Goal: Information Seeking & Learning: Check status

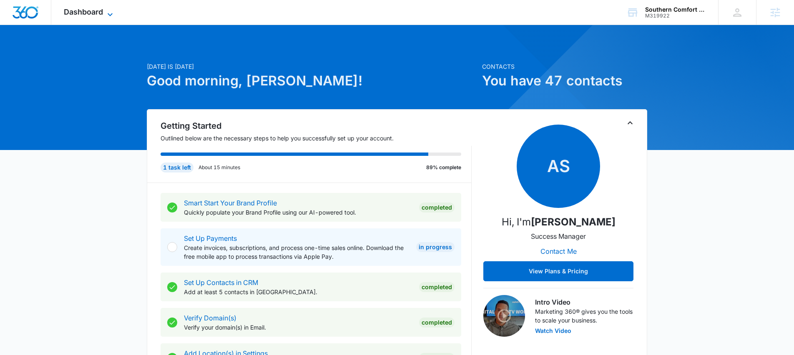
click at [86, 12] on span "Dashboard" at bounding box center [83, 12] width 39 height 9
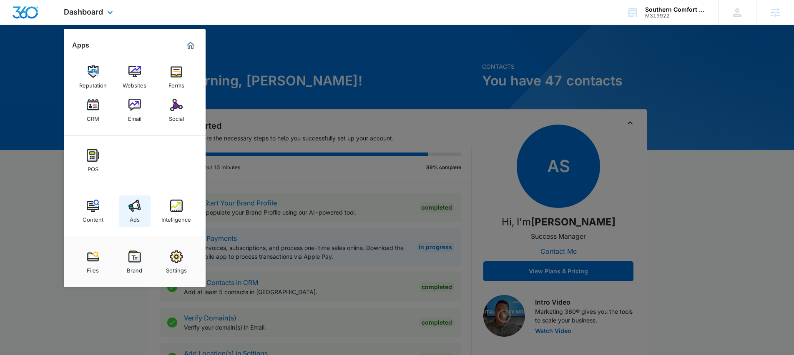
click at [132, 215] on div "Ads" at bounding box center [135, 217] width 10 height 11
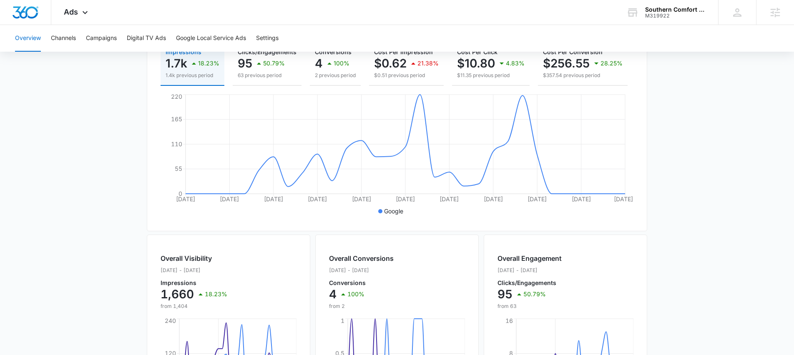
scroll to position [112, 0]
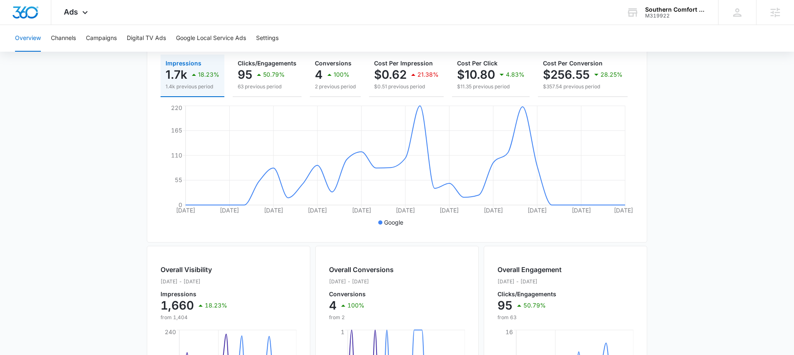
click at [95, 143] on main "Overview Filters 07/12/2025 08/11/2025 Overall Results Impressions 1.7k 18.23% …" at bounding box center [397, 266] width 794 height 599
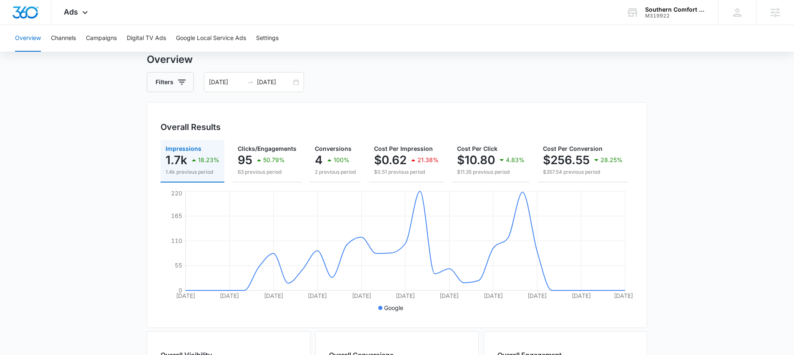
scroll to position [23, 0]
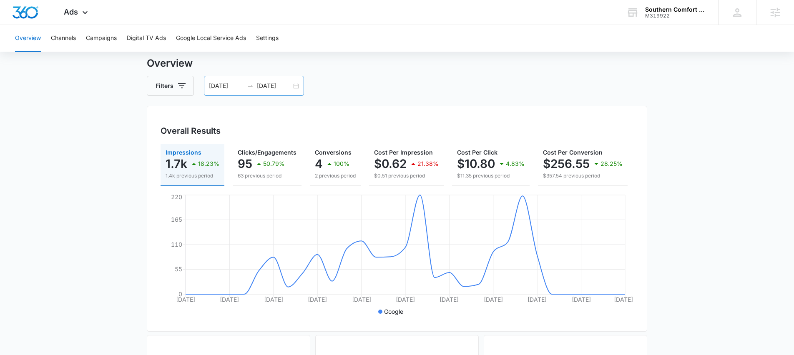
click at [299, 91] on div "07/12/2025 08/11/2025" at bounding box center [254, 86] width 100 height 20
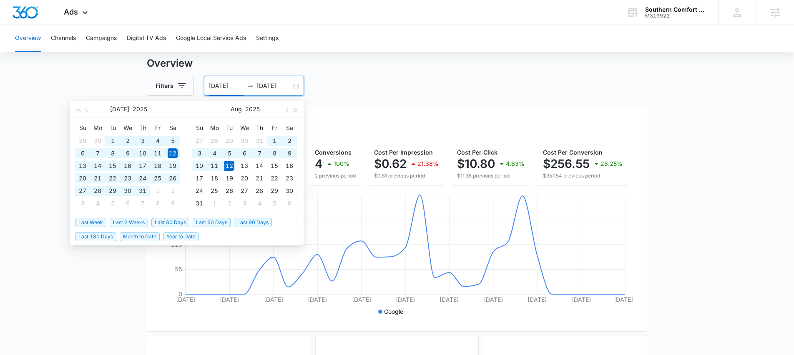
click at [222, 221] on span "Last 60 Days" at bounding box center [212, 222] width 38 height 9
type input "06/13/2025"
type input "[DATE]"
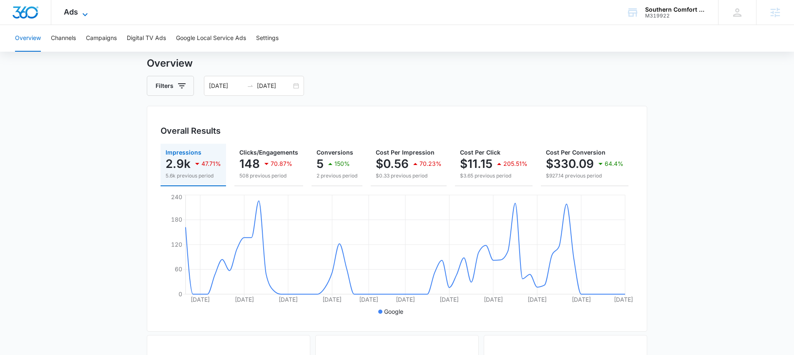
click at [73, 15] on span "Ads" at bounding box center [71, 12] width 14 height 9
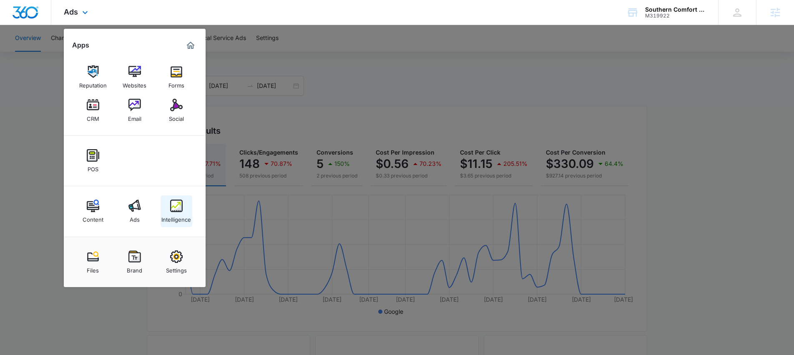
click at [186, 220] on div "Intelligence" at bounding box center [176, 217] width 30 height 11
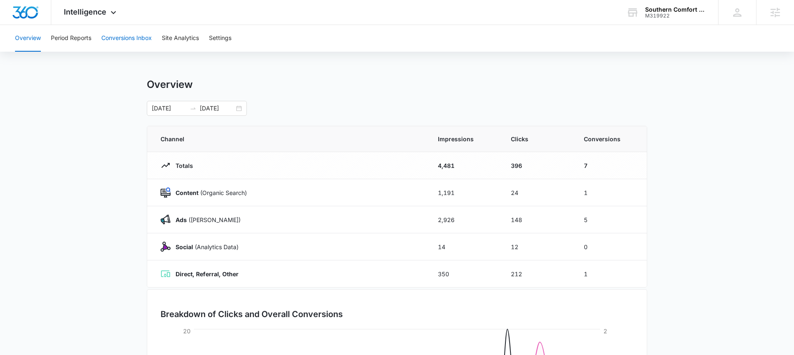
click at [116, 39] on button "Conversions Inbox" at bounding box center [126, 38] width 50 height 27
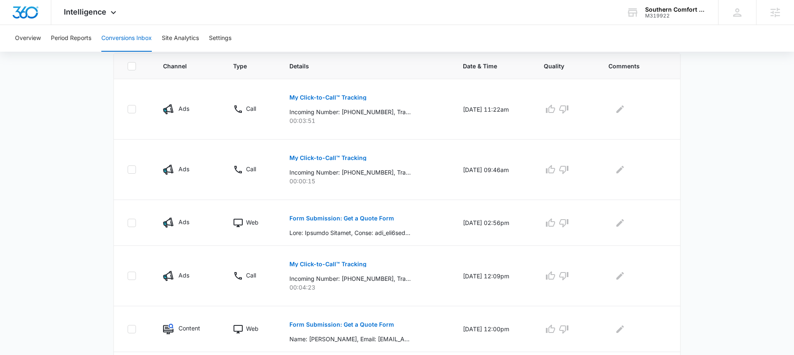
scroll to position [189, 0]
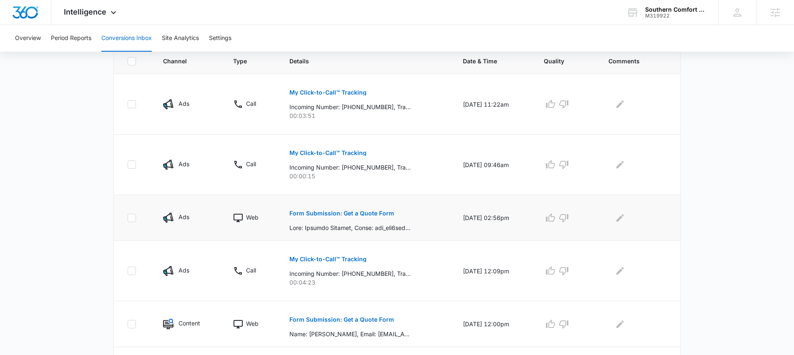
click at [346, 216] on p "Form Submission: Get a Quote Form" at bounding box center [341, 214] width 105 height 6
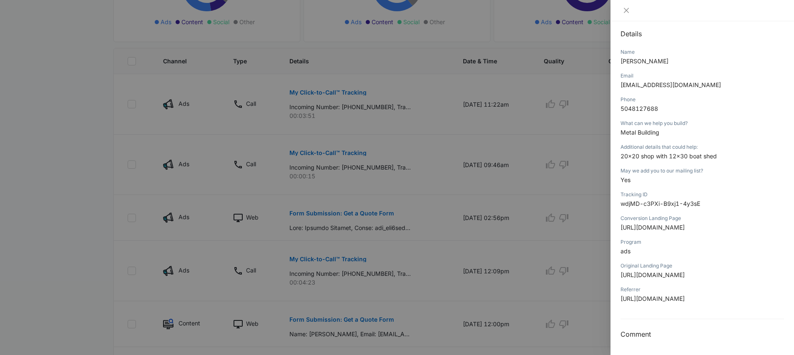
scroll to position [107, 0]
click at [626, 14] on div at bounding box center [703, 10] width 184 height 21
click at [629, 10] on icon "close" at bounding box center [626, 10] width 7 height 7
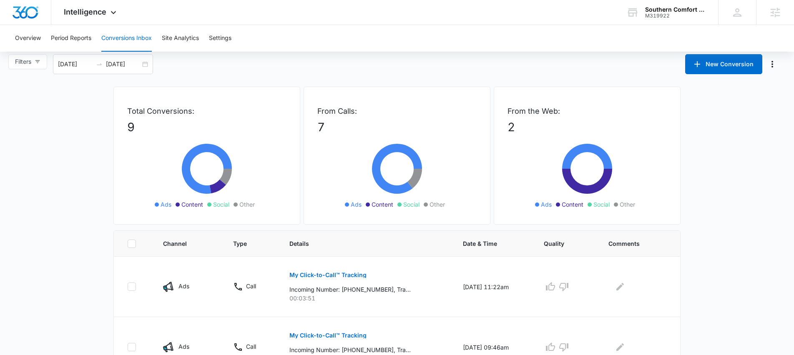
scroll to position [0, 0]
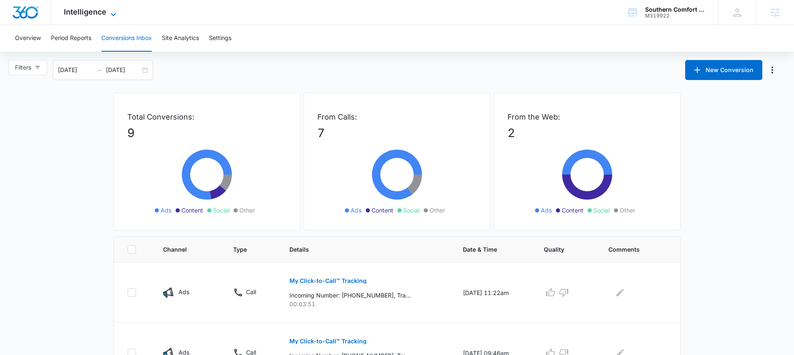
click at [83, 15] on span "Intelligence" at bounding box center [85, 12] width 43 height 9
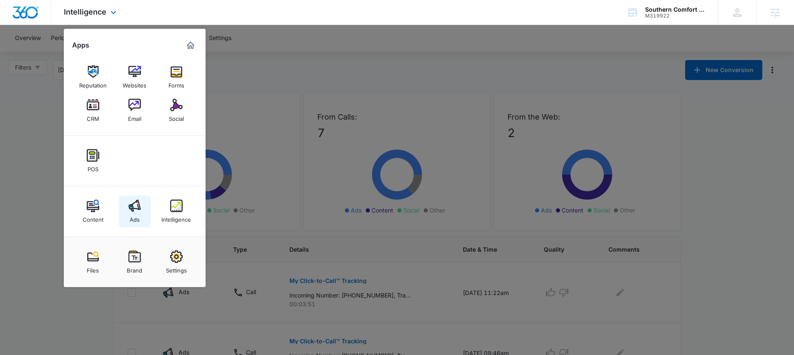
click at [132, 214] on div "Ads" at bounding box center [135, 217] width 10 height 11
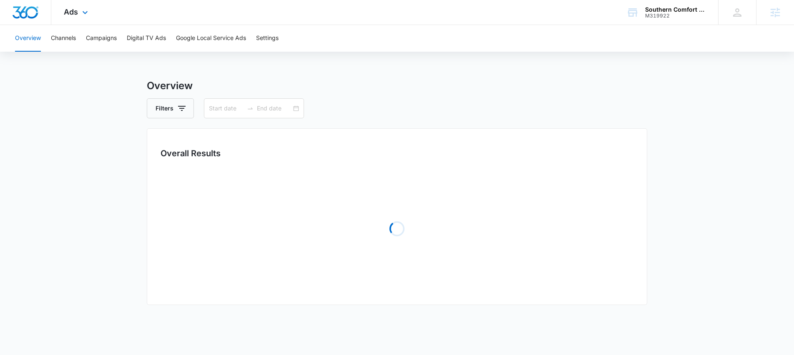
type input "06/13/2025"
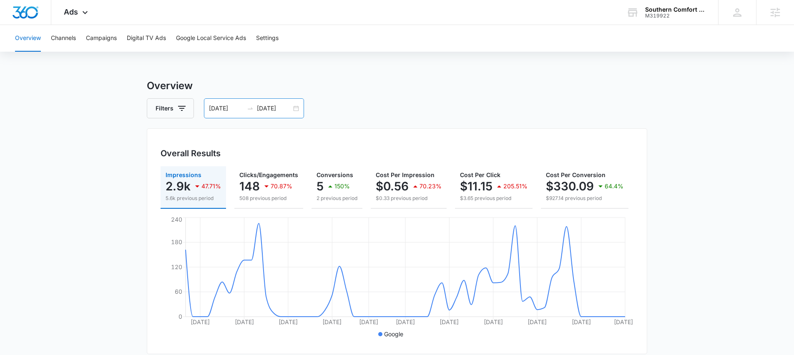
click at [257, 111] on input "[DATE]" at bounding box center [274, 108] width 35 height 9
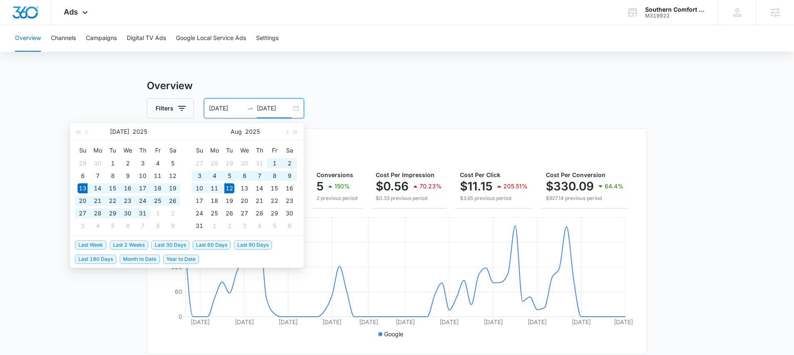
type input "[DATE]"
click at [388, 79] on h3 "Overview" at bounding box center [397, 85] width 500 height 15
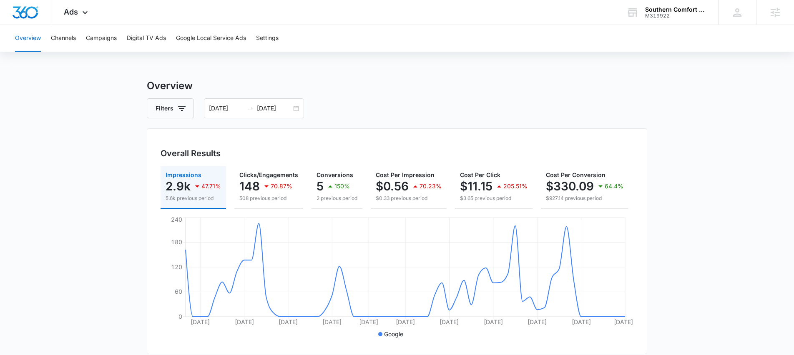
click at [293, 108] on div "06/13/2025 08/12/2025" at bounding box center [254, 108] width 100 height 20
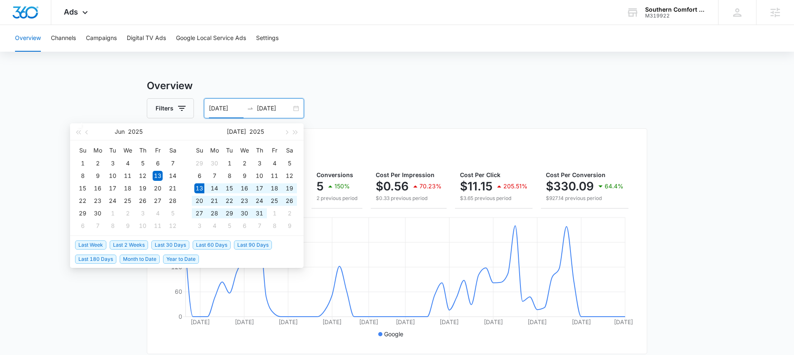
click at [166, 244] on span "Last 30 Days" at bounding box center [170, 245] width 38 height 9
type input "[DATE]"
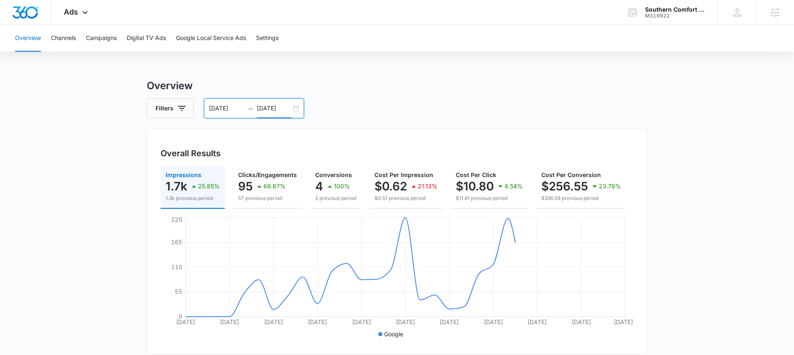
click at [282, 111] on input "[DATE]" at bounding box center [274, 108] width 35 height 9
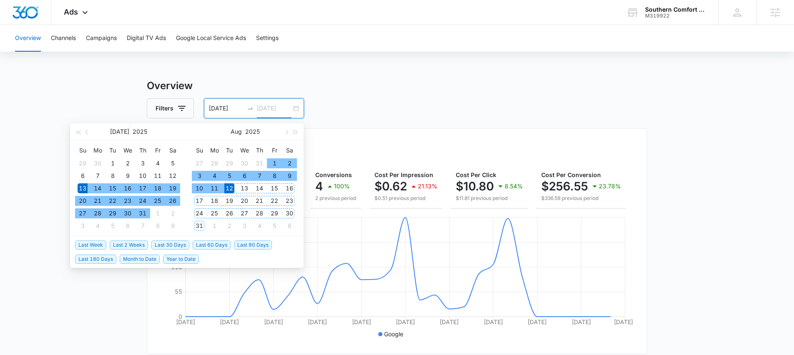
type input "[DATE]"
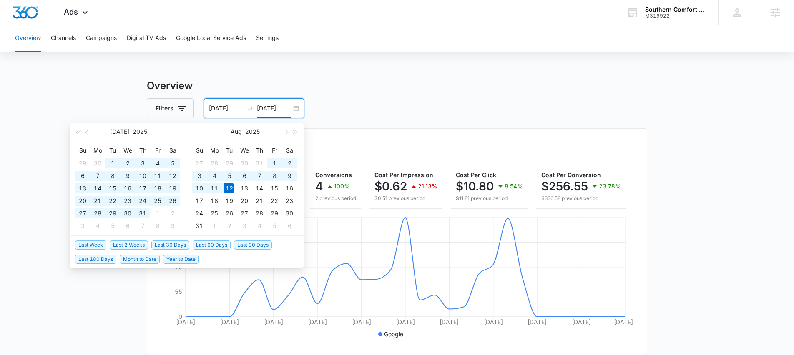
click at [211, 246] on span "Last 60 Days" at bounding box center [212, 245] width 38 height 9
type input "06/13/2025"
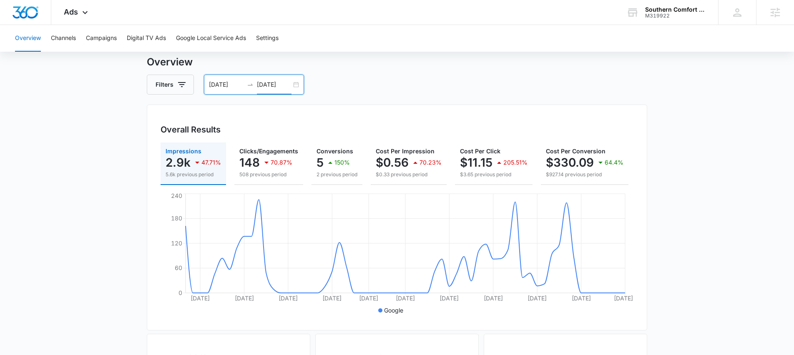
scroll to position [29, 0]
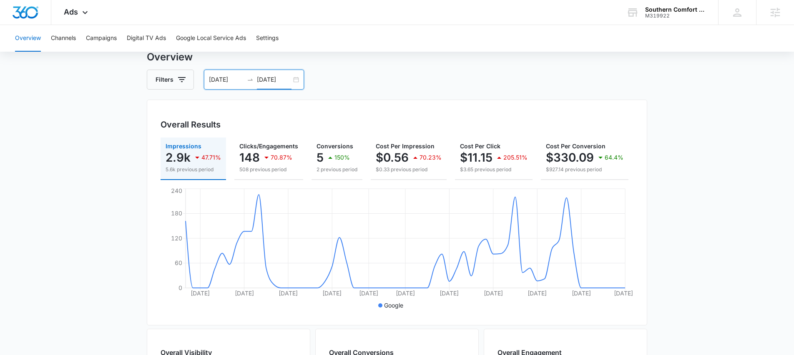
click at [271, 80] on input "[DATE]" at bounding box center [274, 79] width 35 height 9
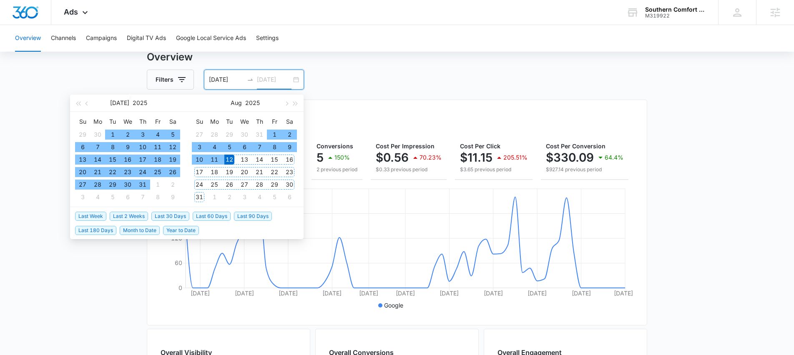
type input "[DATE]"
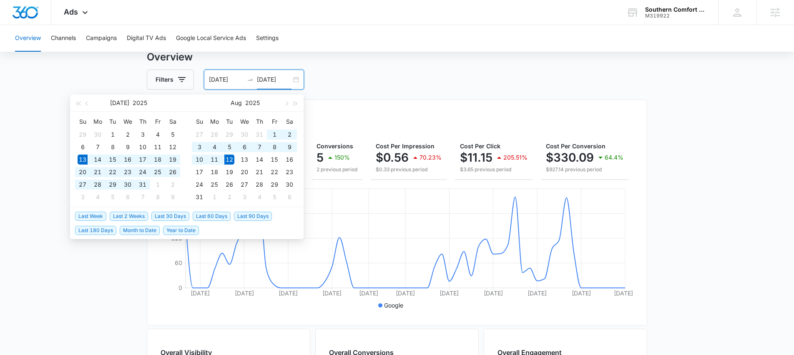
click at [177, 215] on span "Last 30 Days" at bounding box center [170, 216] width 38 height 9
type input "[DATE]"
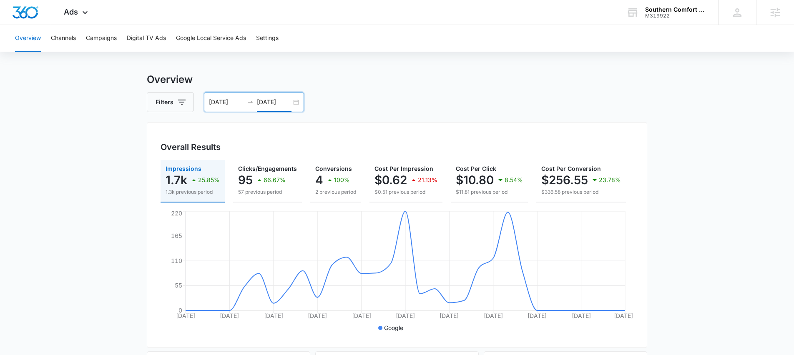
scroll to position [0, 0]
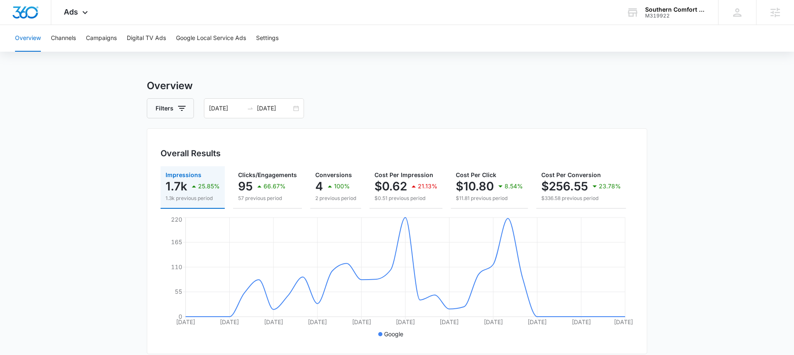
click at [310, 15] on div "Ads Apps Reputation Websites Forms CRM Email Social POS Content Ads Intelligenc…" at bounding box center [397, 12] width 794 height 25
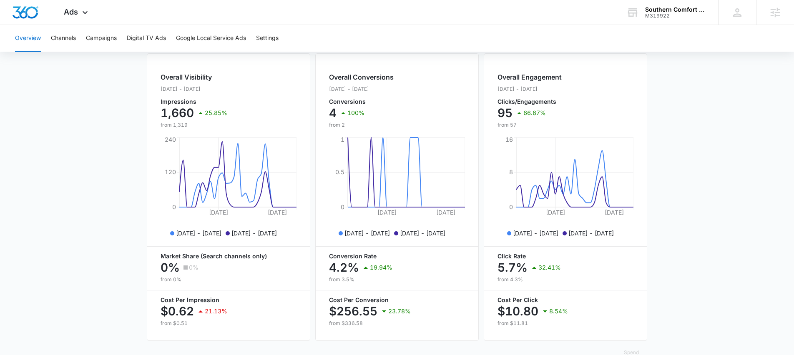
scroll to position [311, 0]
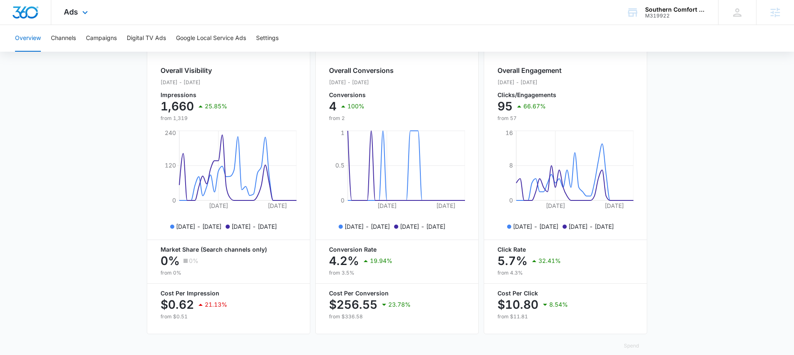
click at [79, 15] on div "Ads Apps Reputation Websites Forms CRM Email Social POS Content Ads Intelligenc…" at bounding box center [76, 12] width 51 height 25
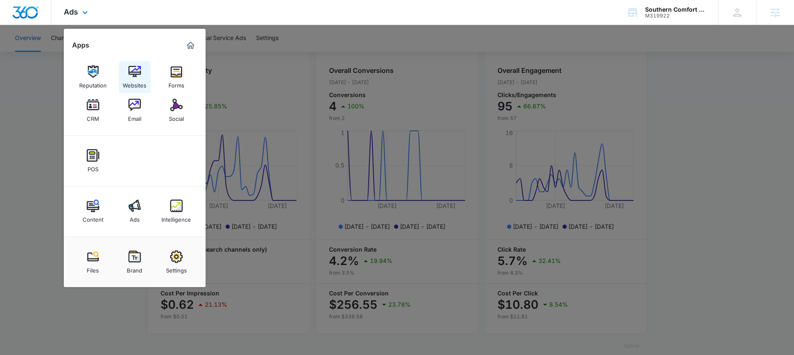
click at [133, 78] on div "Websites" at bounding box center [135, 83] width 24 height 11
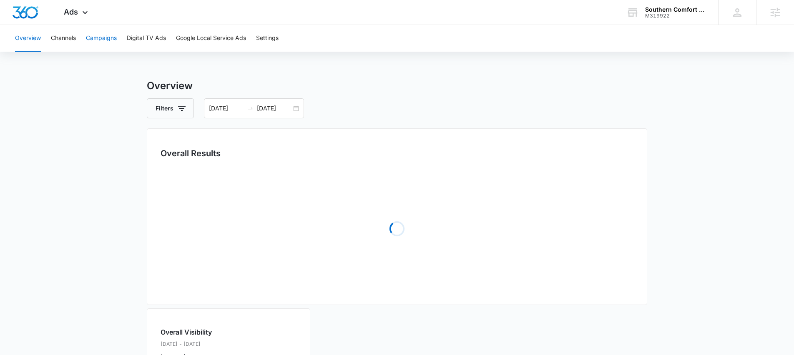
click at [94, 35] on button "Campaigns" at bounding box center [101, 38] width 31 height 27
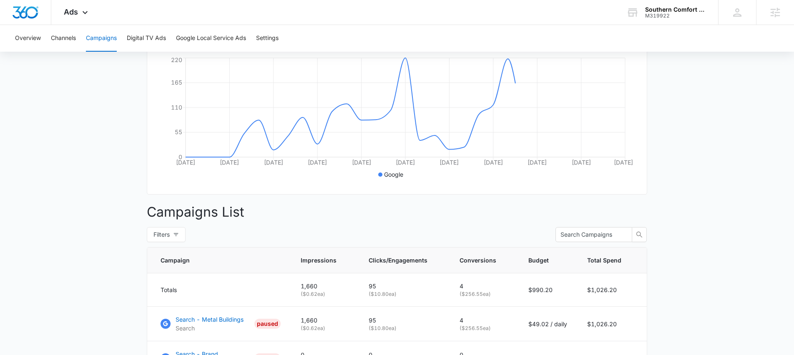
scroll to position [239, 0]
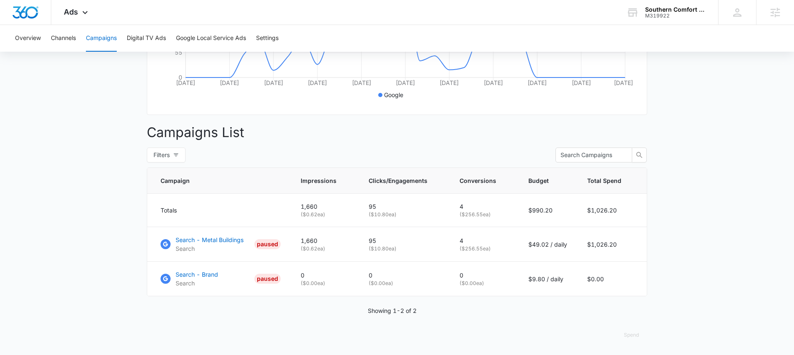
click at [695, 139] on main "Campaigns Filters [DATE] [DATE] Overall Results Impressions 1.7k 25.85% 1.3k pr…" at bounding box center [397, 97] width 794 height 516
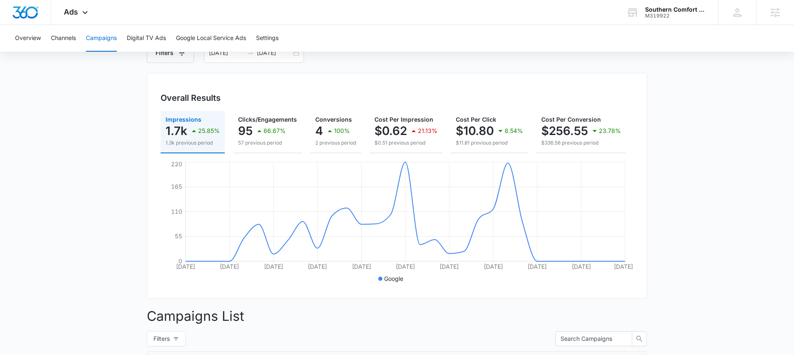
scroll to position [63, 0]
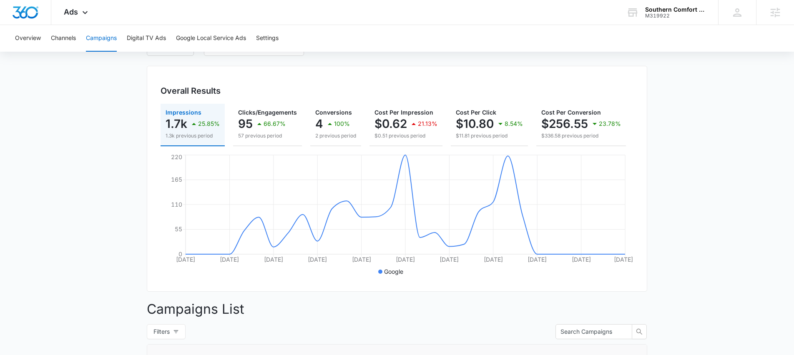
click at [681, 204] on main "Campaigns Filters [DATE] [DATE] Overall Results Impressions 1.7k 25.85% 1.3k pr…" at bounding box center [397, 274] width 794 height 516
click at [138, 148] on main "Campaigns Filters [DATE] [DATE] Overall Results Impressions 1.7k 25.85% 1.3k pr…" at bounding box center [397, 274] width 794 height 516
